Goal: Transaction & Acquisition: Download file/media

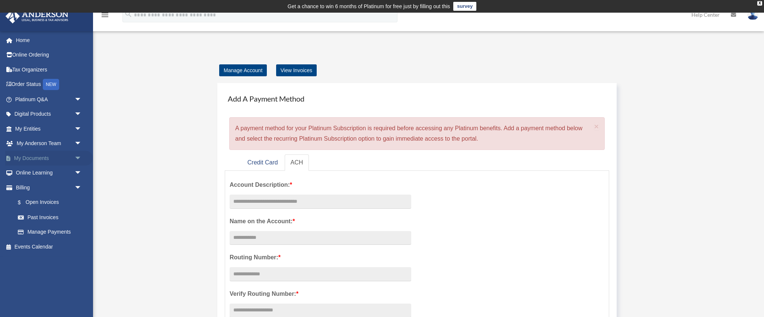
click at [78, 159] on span "arrow_drop_down" at bounding box center [81, 158] width 15 height 15
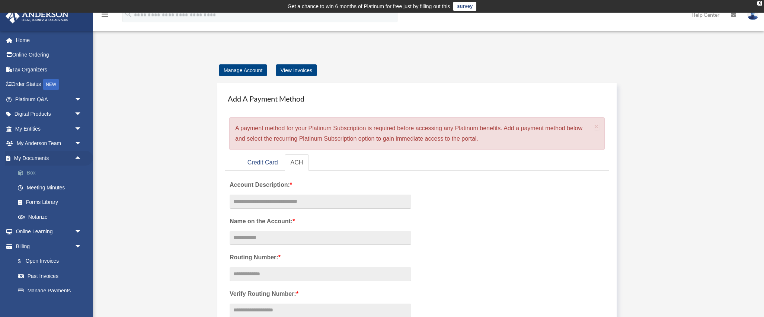
click at [44, 173] on link "Box" at bounding box center [51, 173] width 83 height 15
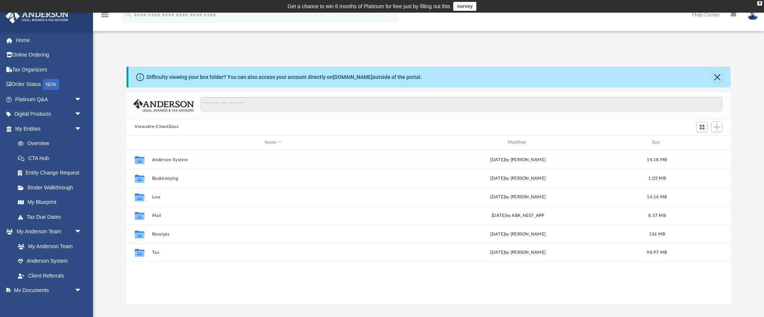
scroll to position [169, 604]
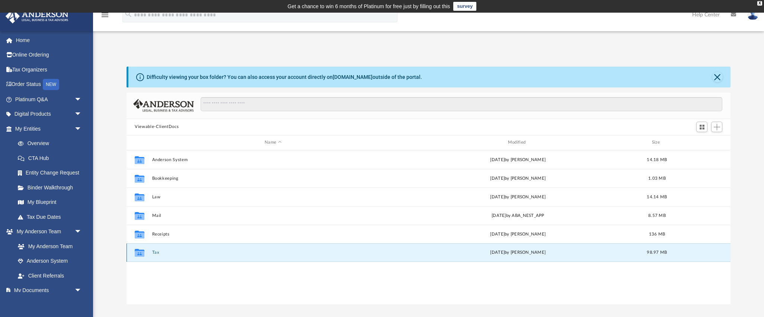
click at [155, 252] on button "Tax" at bounding box center [273, 252] width 242 height 5
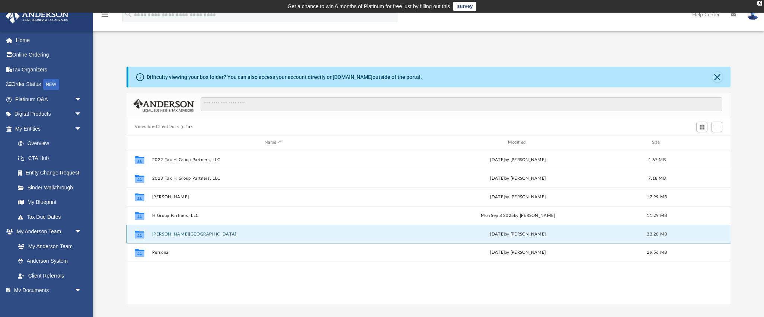
click at [166, 234] on button "[PERSON_NAME][GEOGRAPHIC_DATA]" at bounding box center [273, 234] width 242 height 5
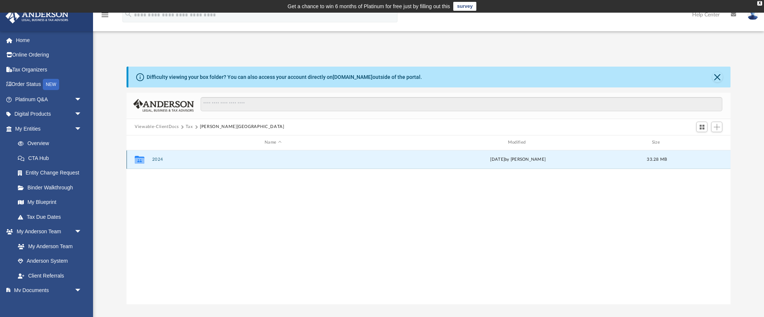
click at [161, 161] on button "2024" at bounding box center [273, 159] width 242 height 5
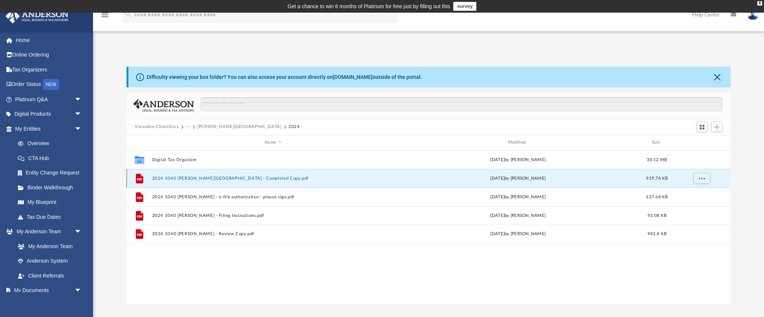
click at [188, 177] on button "2024 1040 [PERSON_NAME][GEOGRAPHIC_DATA] - Completed Copy.pdf" at bounding box center [273, 178] width 242 height 5
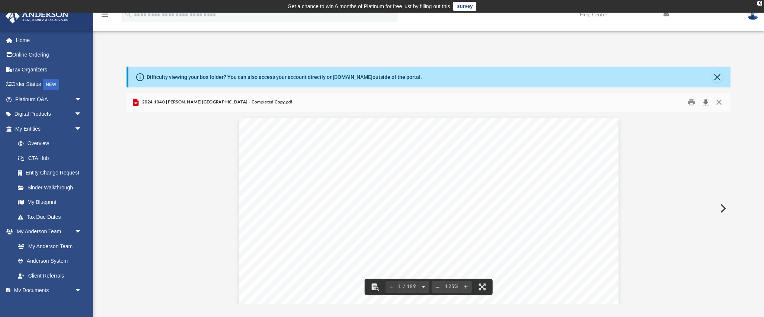
click at [706, 102] on button "Download" at bounding box center [705, 102] width 13 height 12
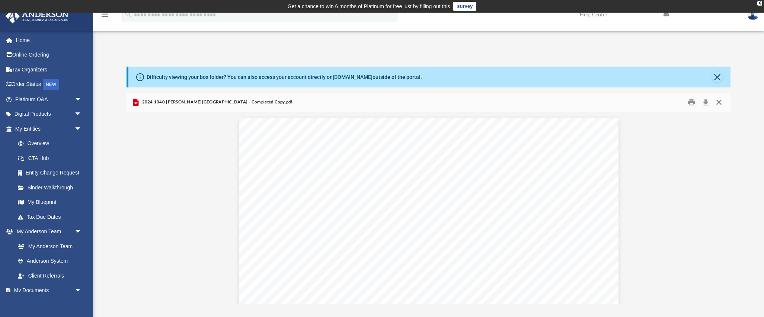
click at [722, 101] on button "Close" at bounding box center [718, 102] width 13 height 12
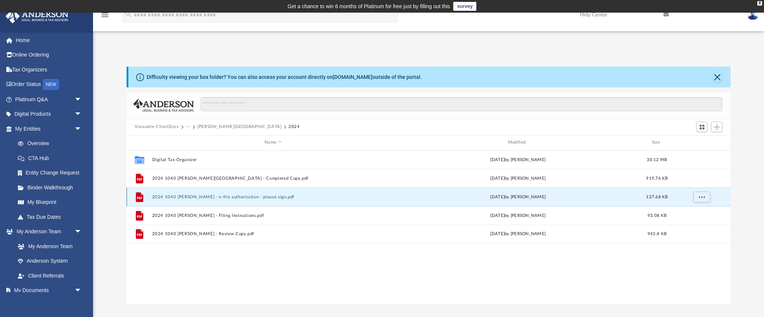
click at [227, 198] on button "2024 1040 [PERSON_NAME] - e-file authorization - please sign.pdf" at bounding box center [273, 197] width 242 height 5
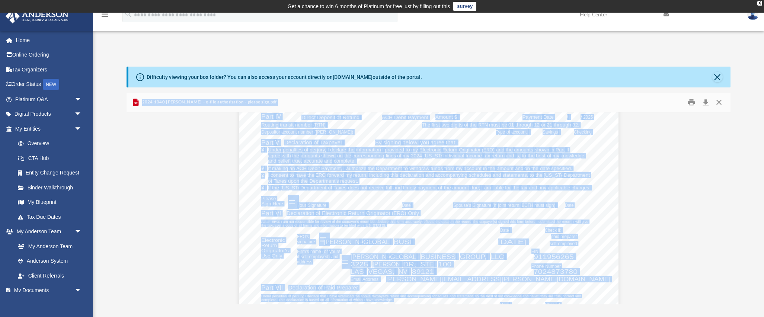
scroll to position [1166, 0]
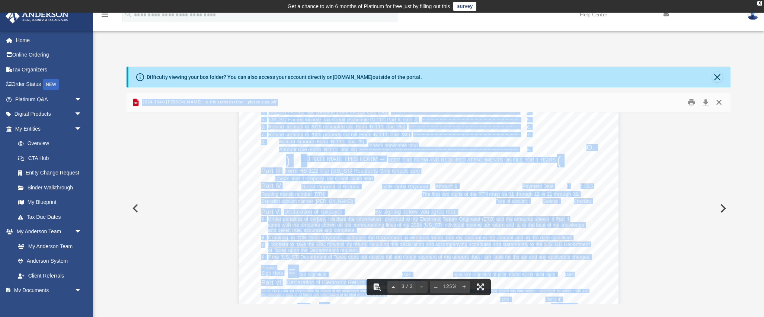
click at [721, 103] on button "Close" at bounding box center [718, 102] width 13 height 12
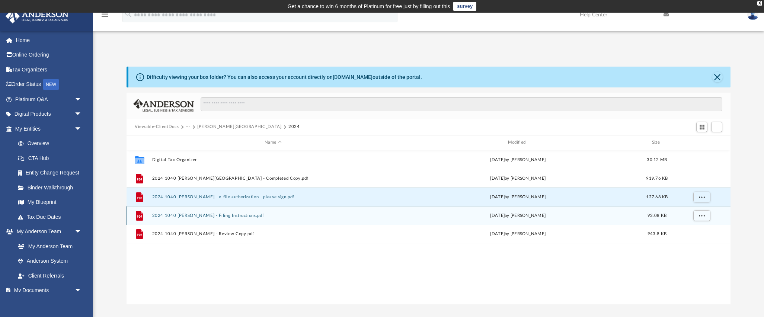
click at [198, 216] on button "2024 1040 [PERSON_NAME] - Filing Instructions.pdf" at bounding box center [273, 215] width 242 height 5
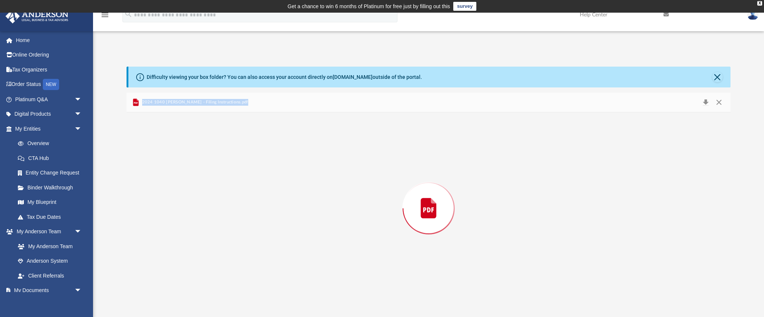
click at [198, 216] on div "Preview" at bounding box center [429, 208] width 604 height 192
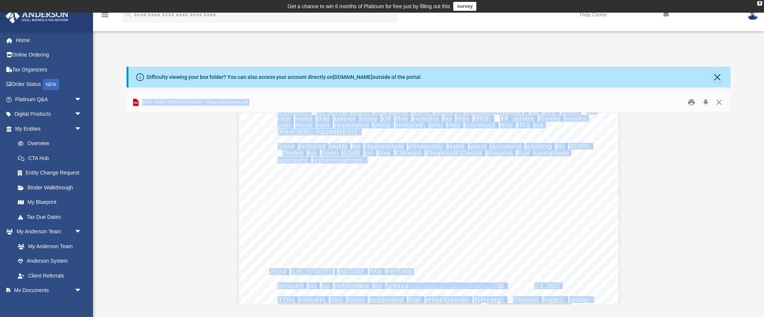
scroll to position [1133, 0]
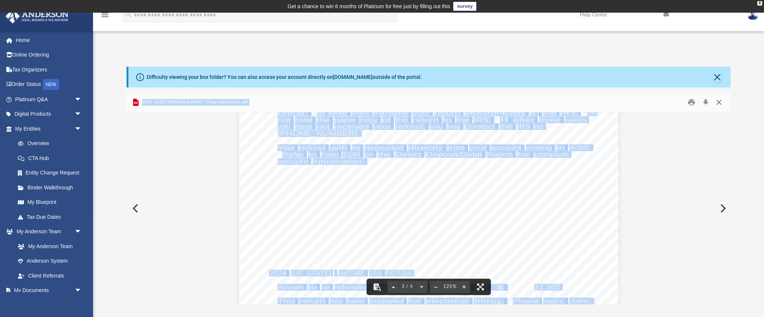
click at [722, 101] on button "Close" at bounding box center [718, 102] width 13 height 12
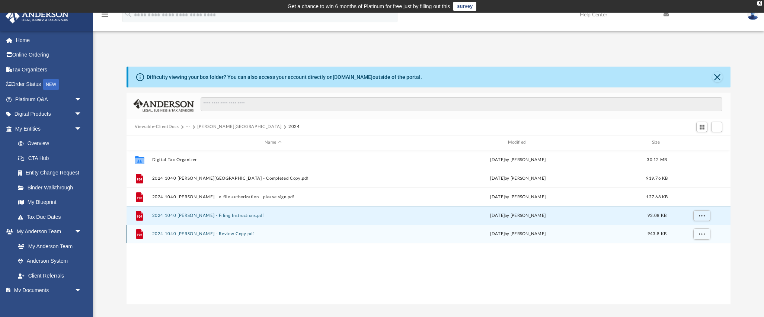
click at [203, 232] on button "2024 1040 [PERSON_NAME] - Review Copy.pdf" at bounding box center [273, 234] width 242 height 5
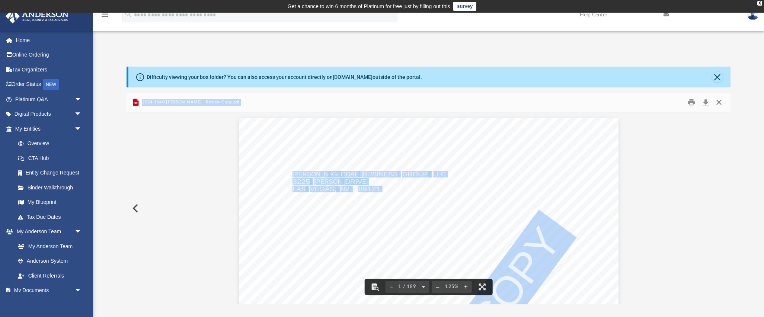
click at [719, 102] on button "Close" at bounding box center [718, 102] width 13 height 12
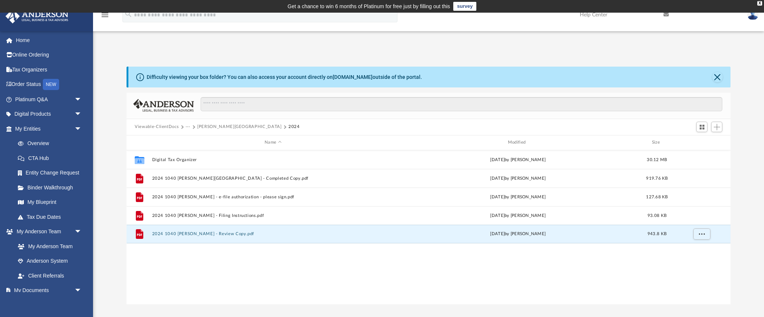
click at [201, 130] on button "[PERSON_NAME][GEOGRAPHIC_DATA]" at bounding box center [239, 127] width 85 height 7
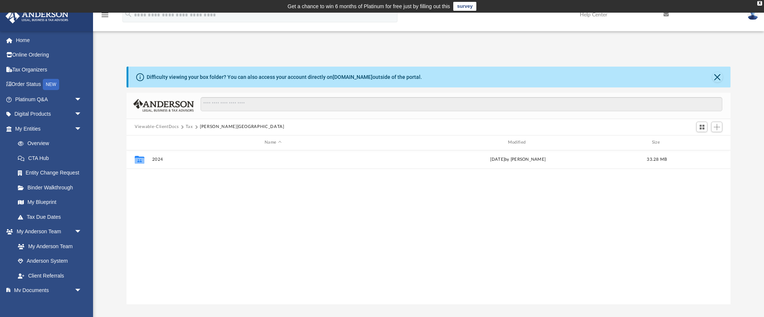
click at [191, 126] on button "Tax" at bounding box center [189, 127] width 7 height 7
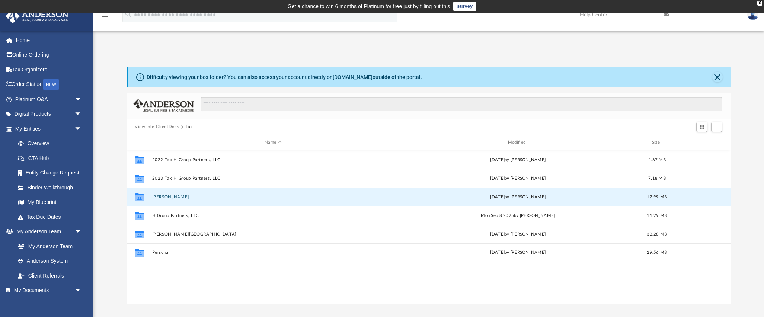
click at [169, 195] on button "[PERSON_NAME]" at bounding box center [273, 197] width 242 height 5
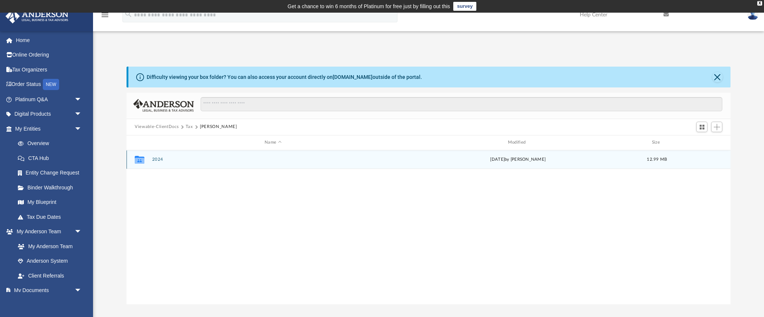
click at [162, 160] on button "2024" at bounding box center [273, 159] width 242 height 5
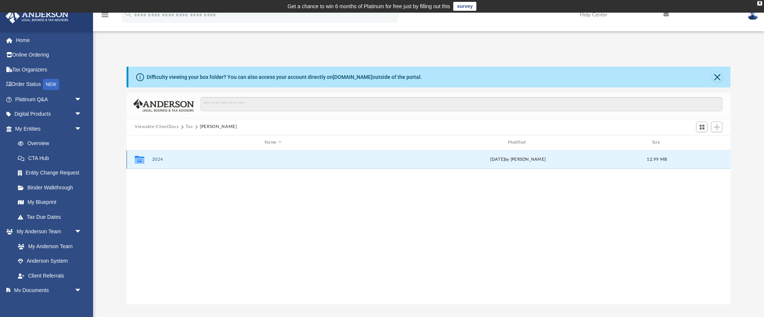
click at [162, 160] on button "2024" at bounding box center [273, 159] width 242 height 5
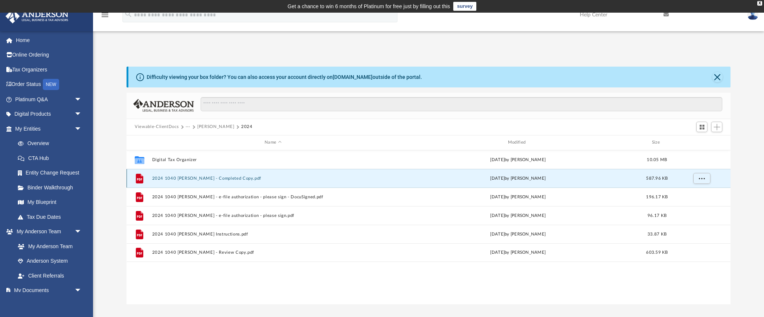
click at [188, 178] on button "2024 1040 [PERSON_NAME] - Completed Copy.pdf" at bounding box center [273, 178] width 242 height 5
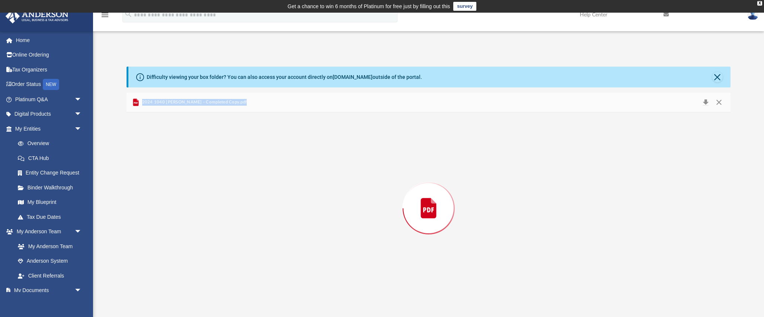
click at [188, 178] on div "Preview" at bounding box center [429, 208] width 604 height 192
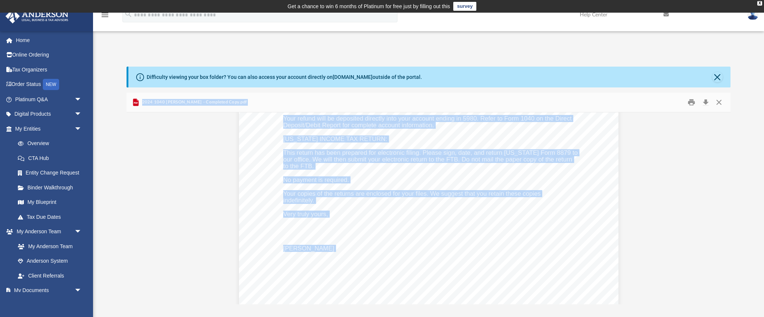
scroll to position [2630, 0]
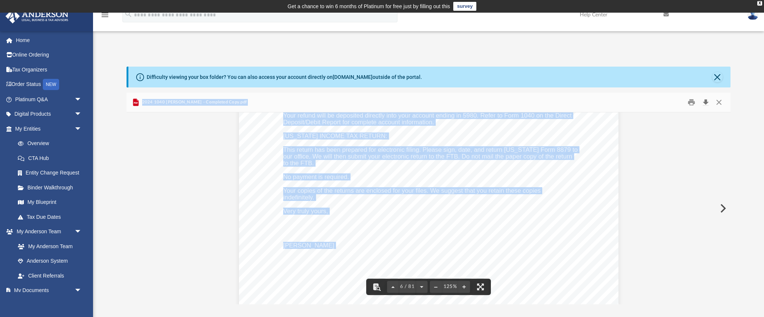
click at [707, 103] on button "Download" at bounding box center [705, 102] width 13 height 12
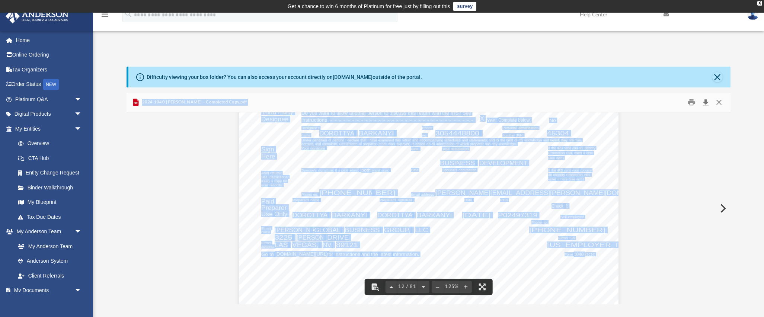
scroll to position [5695, 0]
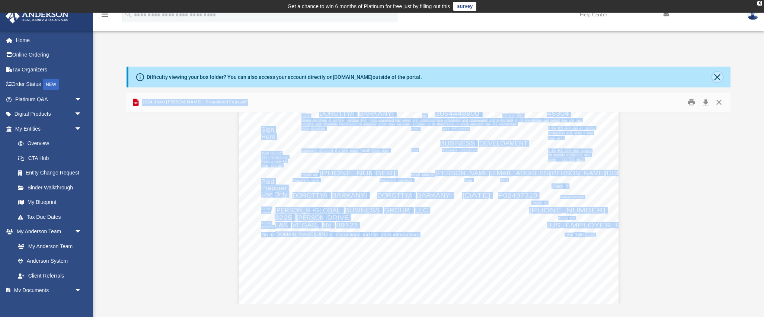
click at [720, 76] on button "Close" at bounding box center [718, 77] width 10 height 10
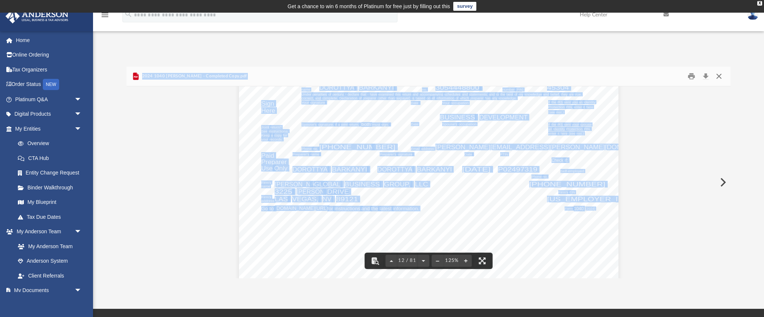
click at [719, 78] on button "Close" at bounding box center [718, 76] width 13 height 12
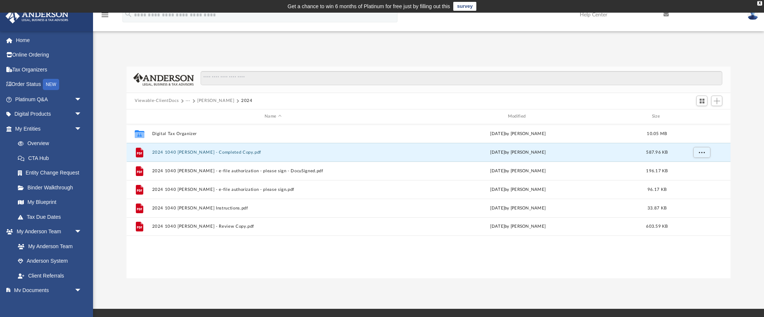
click at [205, 102] on button "[PERSON_NAME]" at bounding box center [215, 101] width 37 height 7
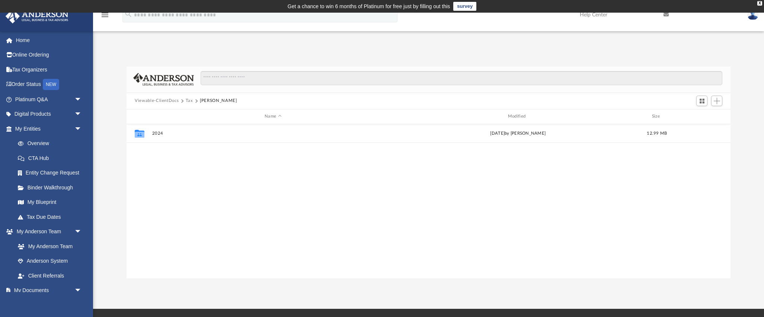
click at [188, 101] on button "Tax" at bounding box center [189, 101] width 7 height 7
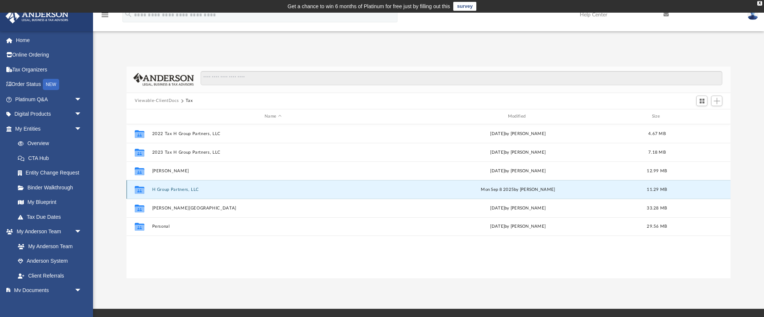
click at [179, 190] on button "H Group Partners, LLC" at bounding box center [273, 189] width 242 height 5
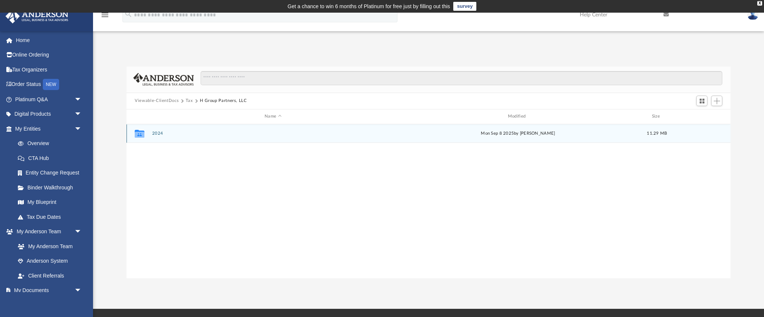
click at [160, 135] on button "2024" at bounding box center [273, 133] width 242 height 5
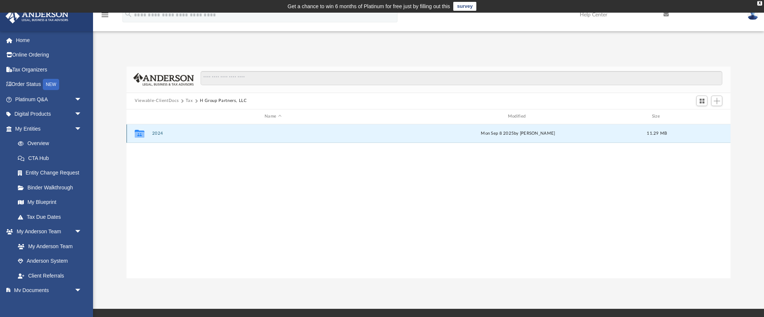
click at [160, 135] on button "2024" at bounding box center [273, 133] width 242 height 5
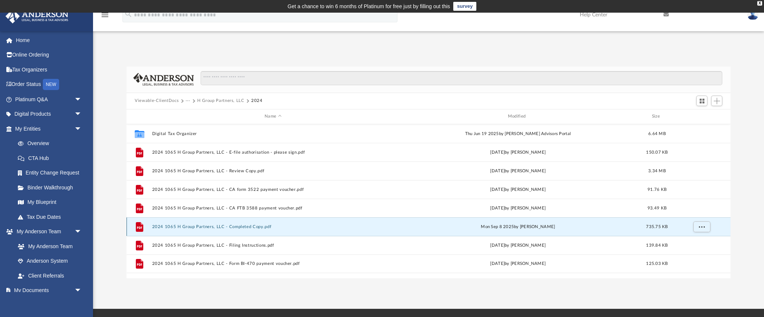
click at [236, 228] on button "2024 1065 H Group Partners, LLC - Completed Copy.pdf" at bounding box center [273, 227] width 242 height 5
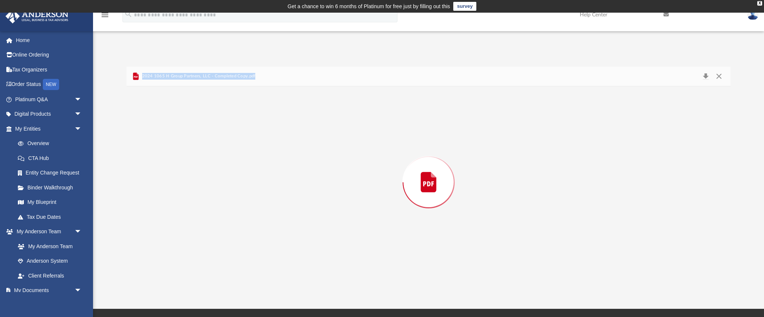
click at [236, 228] on div "Preview" at bounding box center [429, 182] width 604 height 192
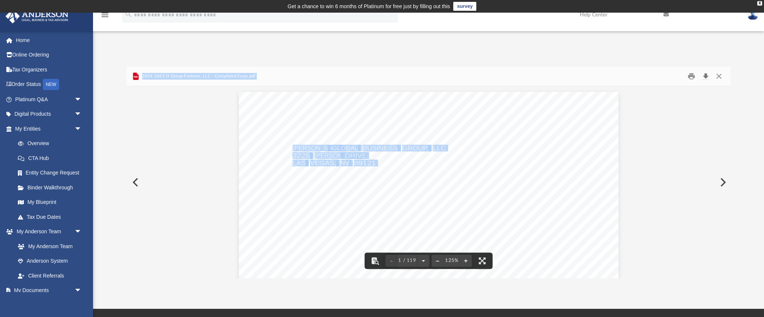
click at [706, 78] on button "Download" at bounding box center [705, 76] width 13 height 12
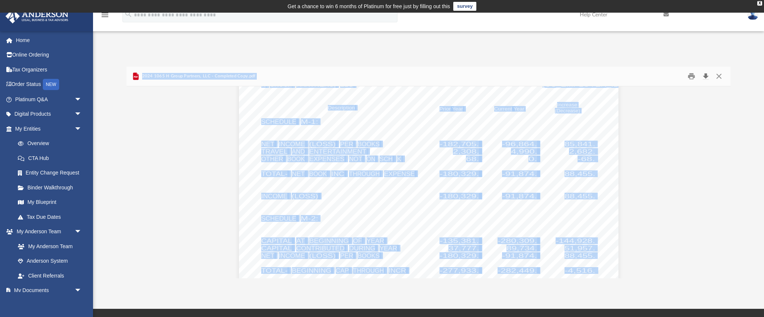
scroll to position [4089, 0]
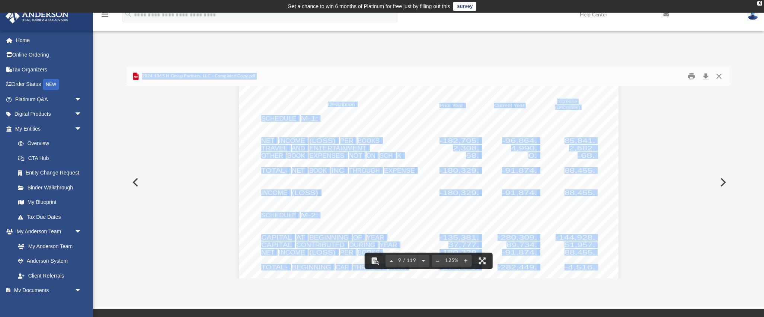
click at [720, 75] on button "Close" at bounding box center [718, 76] width 13 height 12
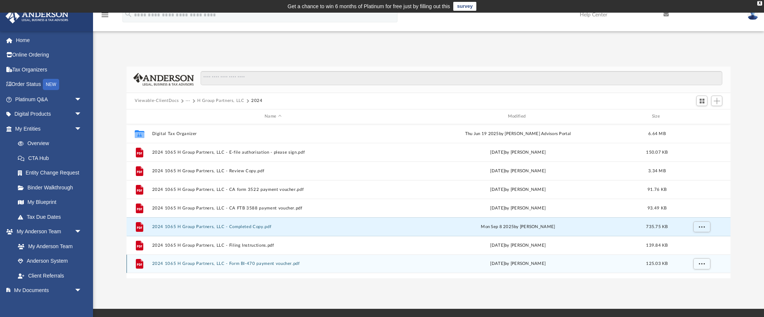
click at [241, 265] on button "2024 1065 H Group Partners, LLC - Form BI-470 payment voucher.pdf" at bounding box center [273, 263] width 242 height 5
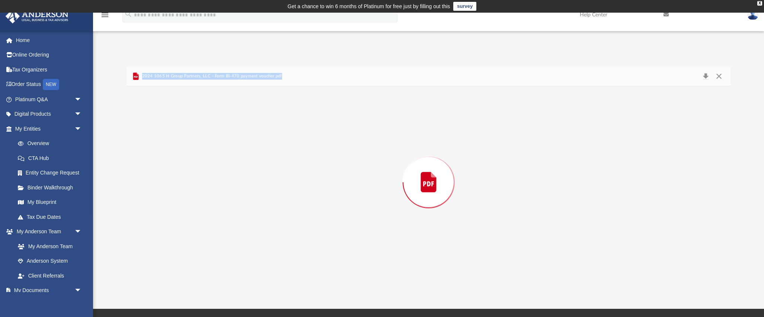
click at [241, 265] on div "Preview" at bounding box center [429, 182] width 604 height 192
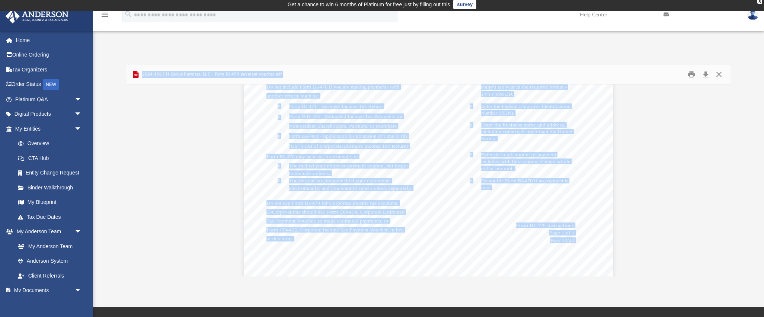
scroll to position [341, 0]
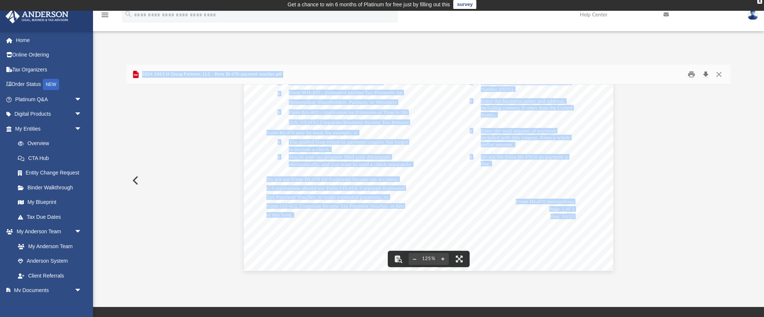
click at [706, 74] on button "Download" at bounding box center [705, 75] width 13 height 12
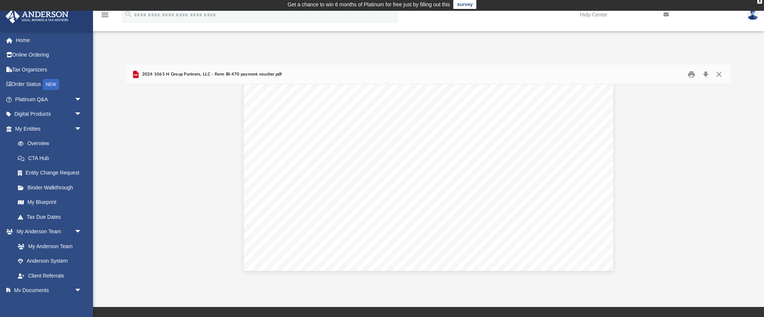
click at [742, 138] on div "Difficulty viewing your box folder? You can also access your account directly o…" at bounding box center [428, 171] width 671 height 212
click at [720, 76] on button "Close" at bounding box center [718, 75] width 13 height 12
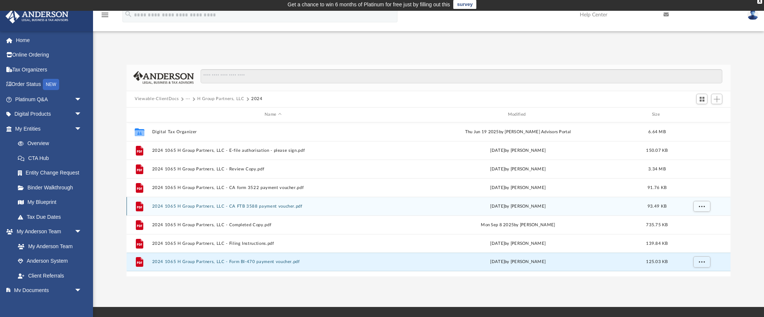
click at [241, 207] on button "2024 1065 H Group Partners, LLC - CA FTB 3588 payment voucher.pdf" at bounding box center [273, 206] width 242 height 5
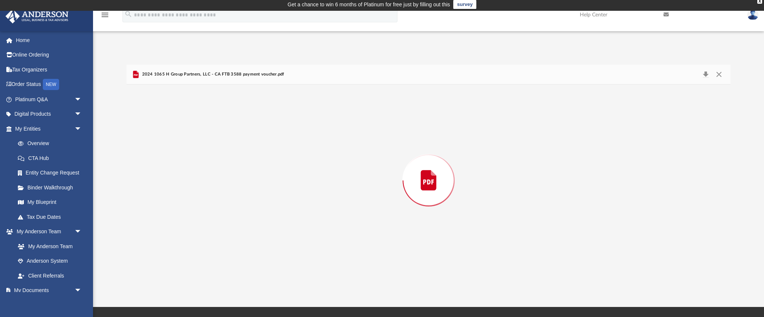
click at [241, 207] on div "Preview" at bounding box center [429, 181] width 604 height 192
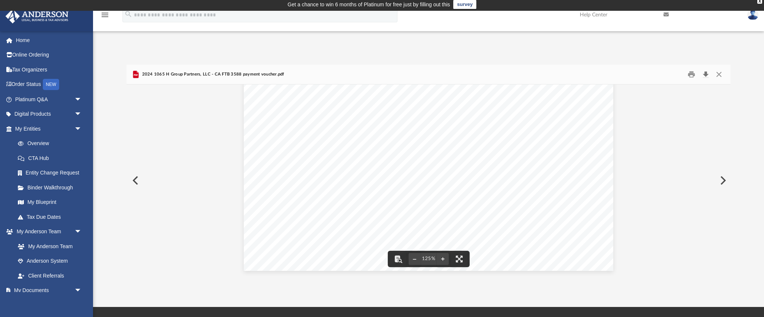
click at [709, 74] on button "Download" at bounding box center [705, 75] width 13 height 12
click at [745, 78] on div "Difficulty viewing your box folder? You can also access your account directly o…" at bounding box center [428, 171] width 671 height 212
click at [718, 73] on button "Close" at bounding box center [718, 75] width 13 height 12
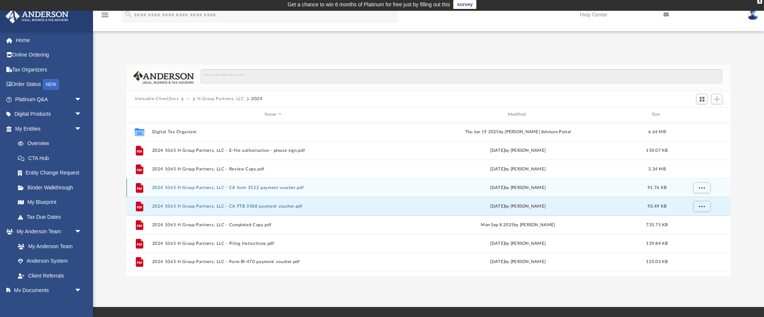
click at [239, 187] on button "2024 1065 H Group Partners, LLC - CA form 3522 payment voucher.pdf" at bounding box center [273, 187] width 242 height 5
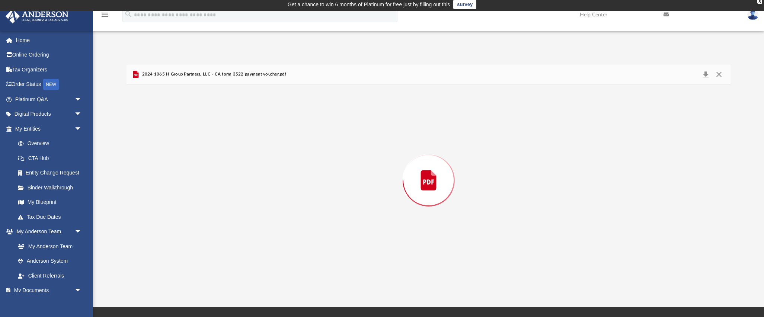
click at [239, 187] on div "Preview" at bounding box center [429, 181] width 604 height 192
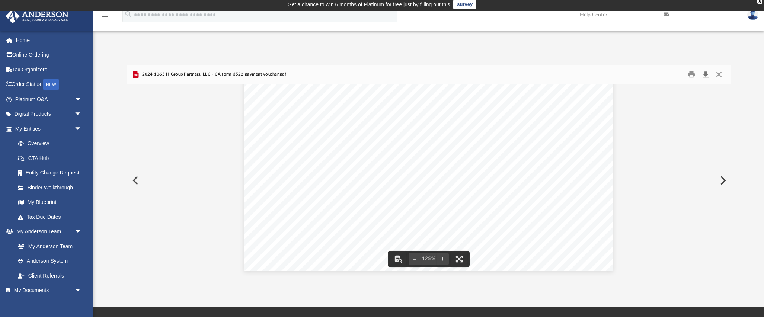
click at [708, 74] on button "Download" at bounding box center [705, 75] width 13 height 12
click at [719, 75] on button "Close" at bounding box center [718, 75] width 13 height 12
